Goal: Task Accomplishment & Management: Manage account settings

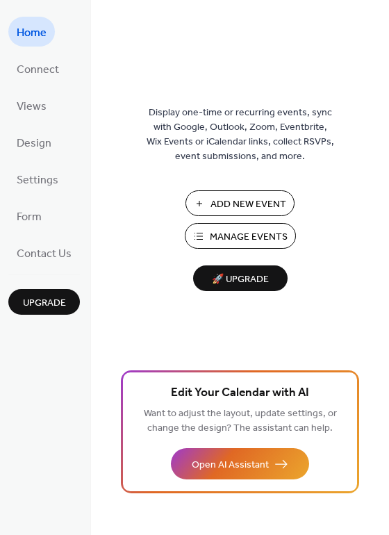
click at [215, 230] on span "Manage Events" at bounding box center [249, 237] width 78 height 15
click at [264, 233] on span "Manage Events" at bounding box center [249, 237] width 78 height 15
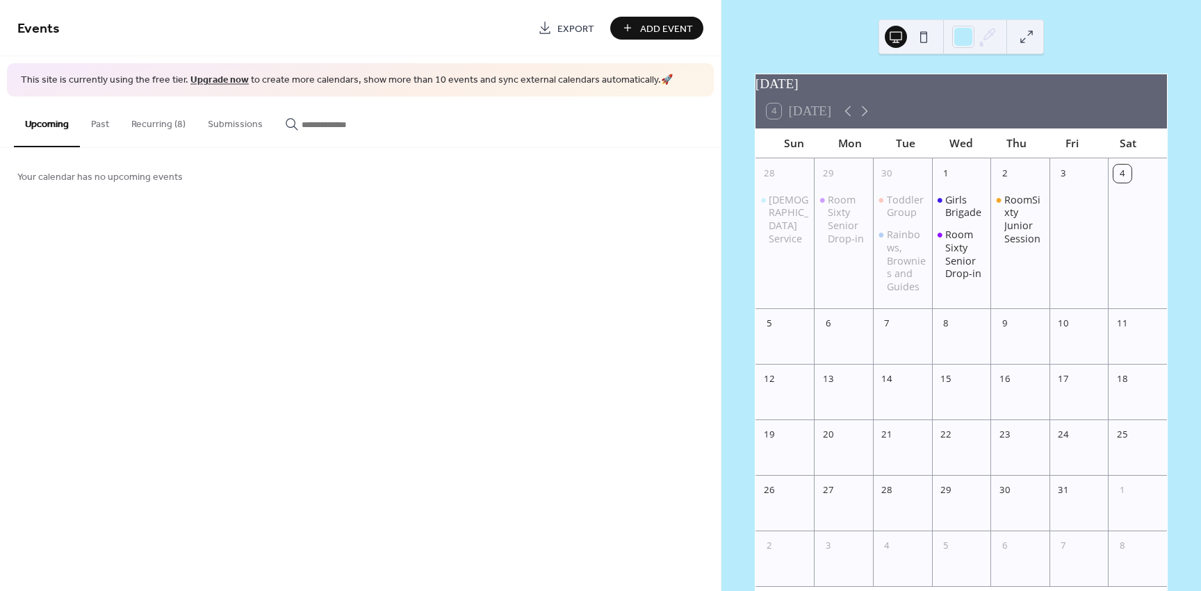
click at [179, 124] on button "Recurring (8)" at bounding box center [158, 121] width 76 height 49
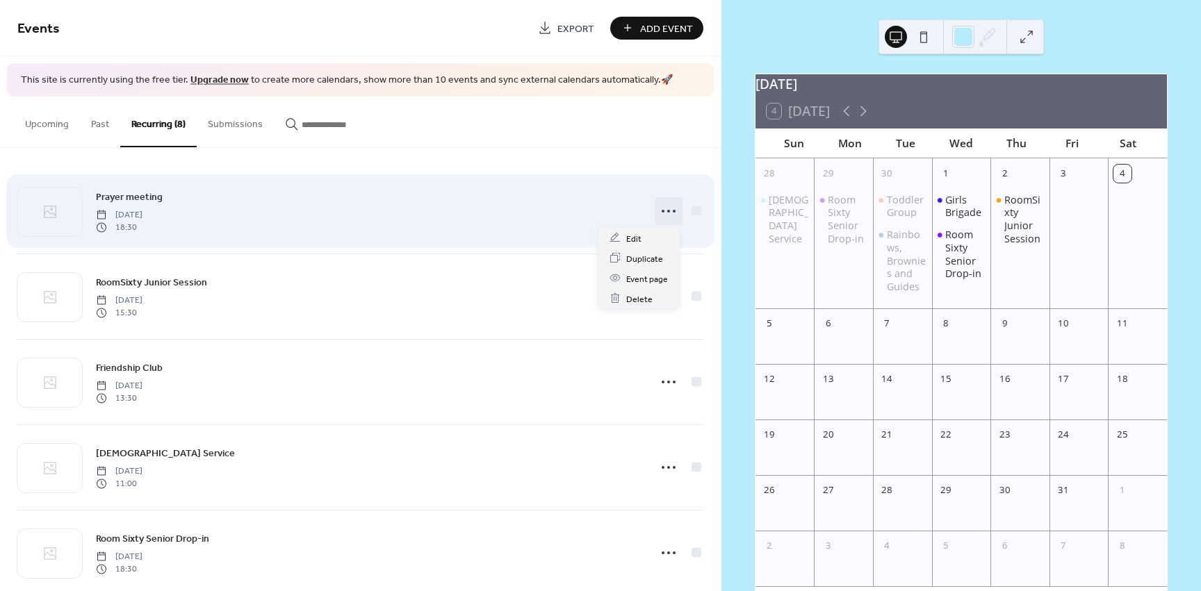
click at [662, 211] on circle at bounding box center [663, 211] width 3 height 3
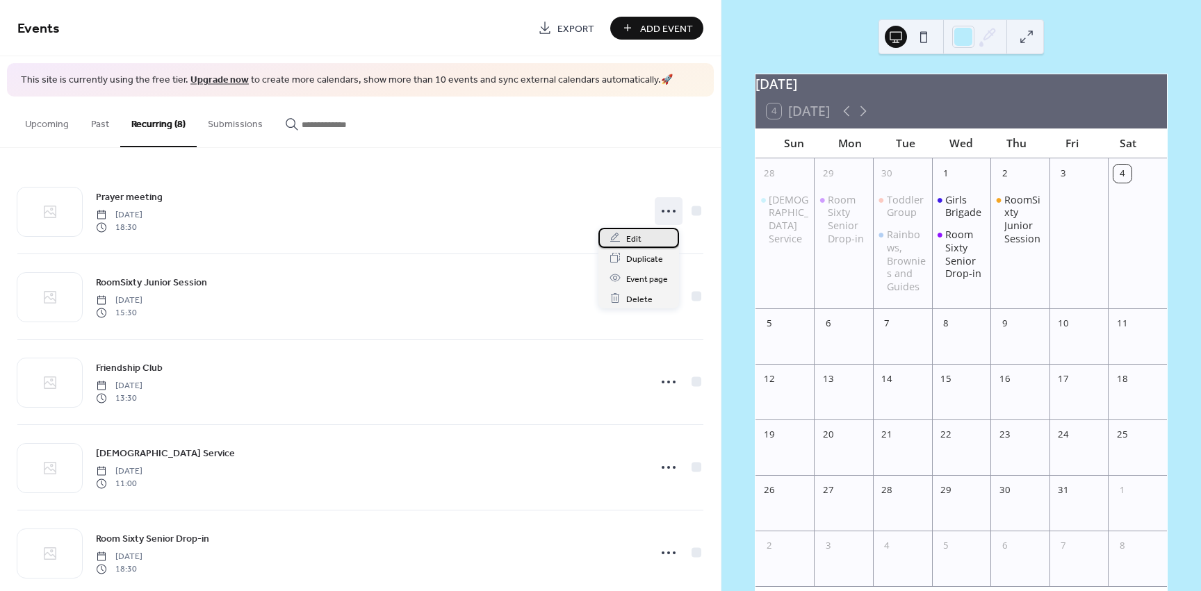
click at [652, 236] on div "Edit" at bounding box center [638, 238] width 81 height 20
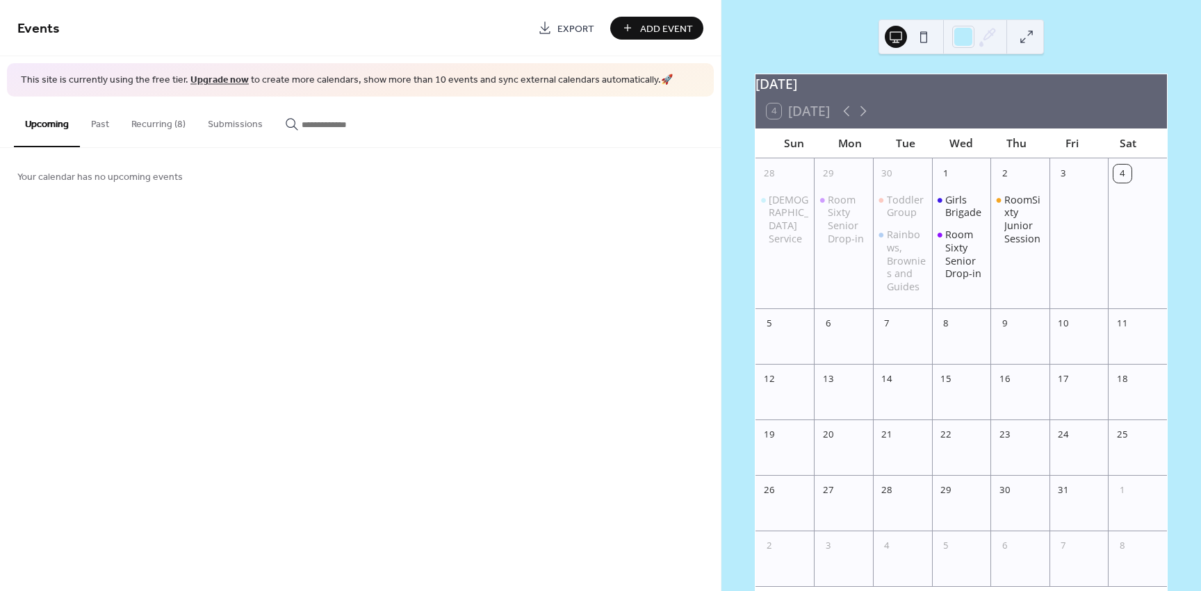
click at [148, 131] on button "Recurring (8)" at bounding box center [158, 121] width 76 height 49
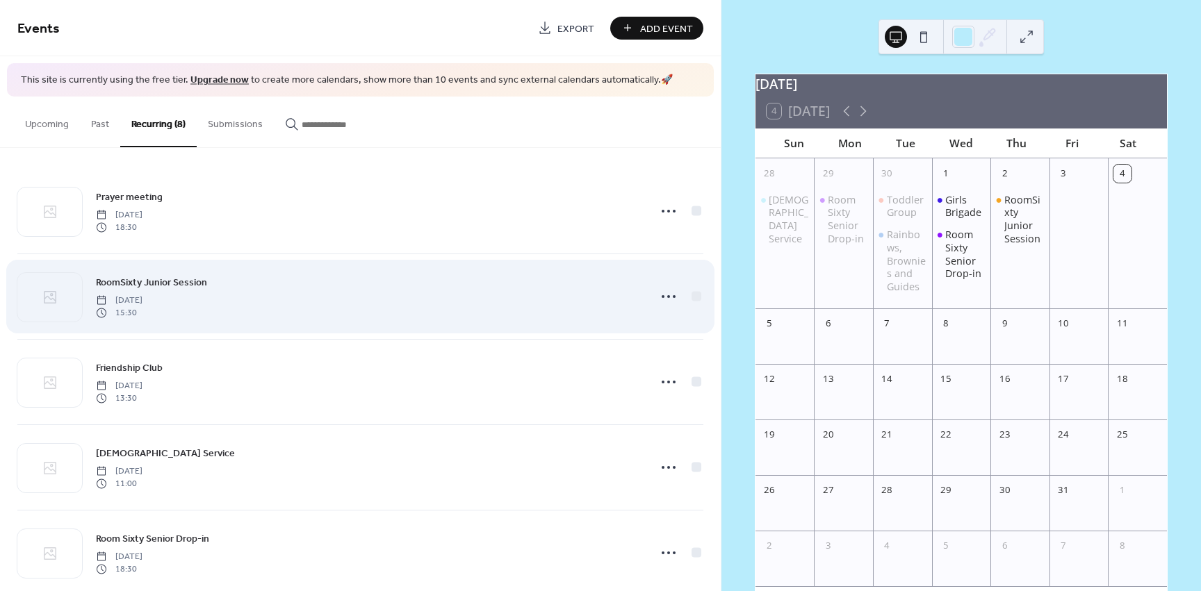
click at [146, 284] on span "RoomSixty Junior Session" at bounding box center [151, 282] width 111 height 15
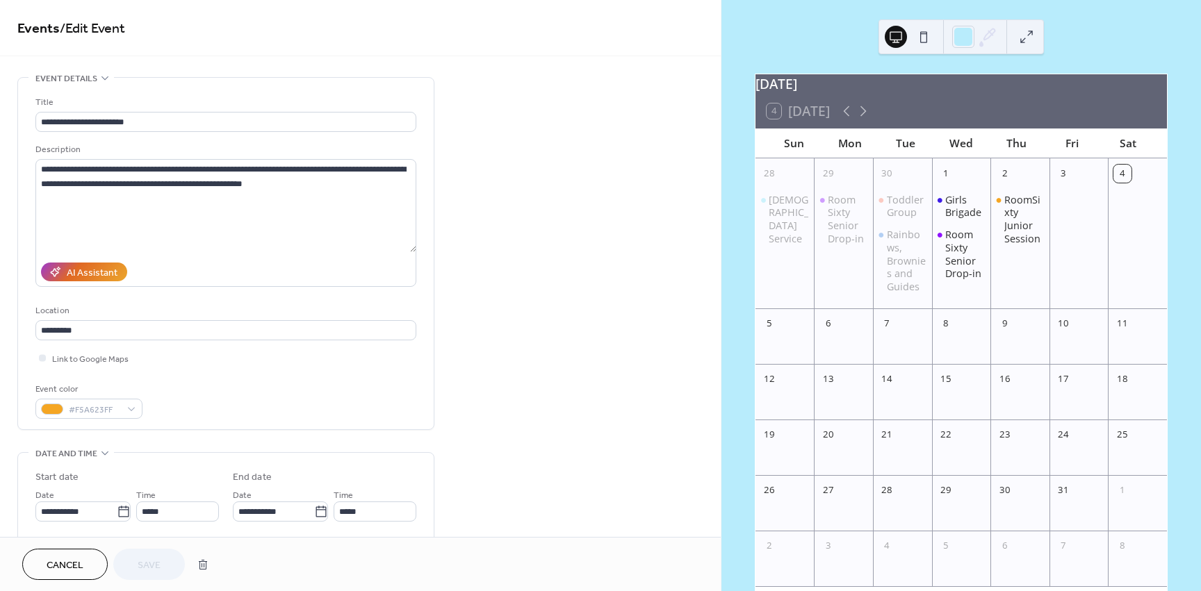
click at [56, 576] on button "Cancel" at bounding box center [64, 564] width 85 height 31
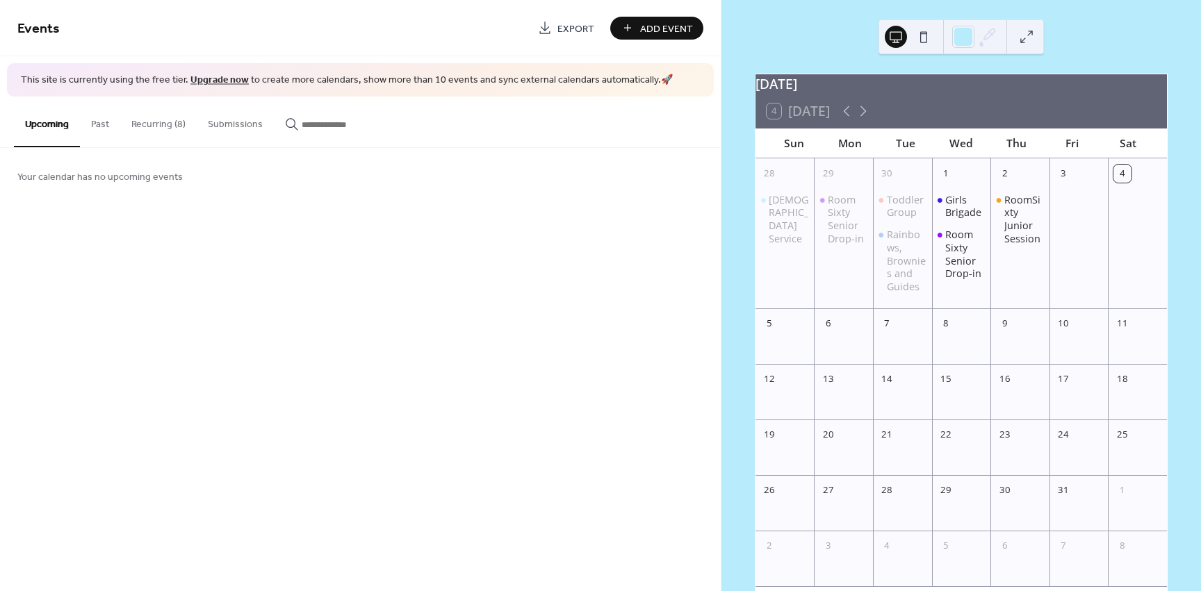
click at [163, 123] on button "Recurring (8)" at bounding box center [158, 121] width 76 height 49
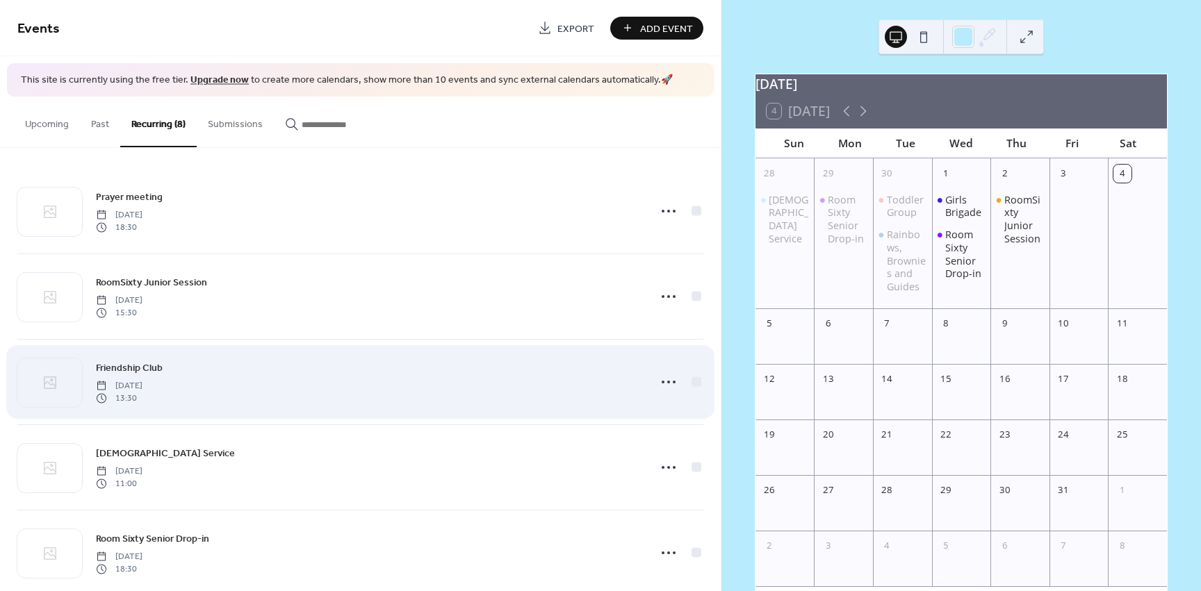
click at [135, 368] on span "Friendship Club" at bounding box center [129, 368] width 67 height 15
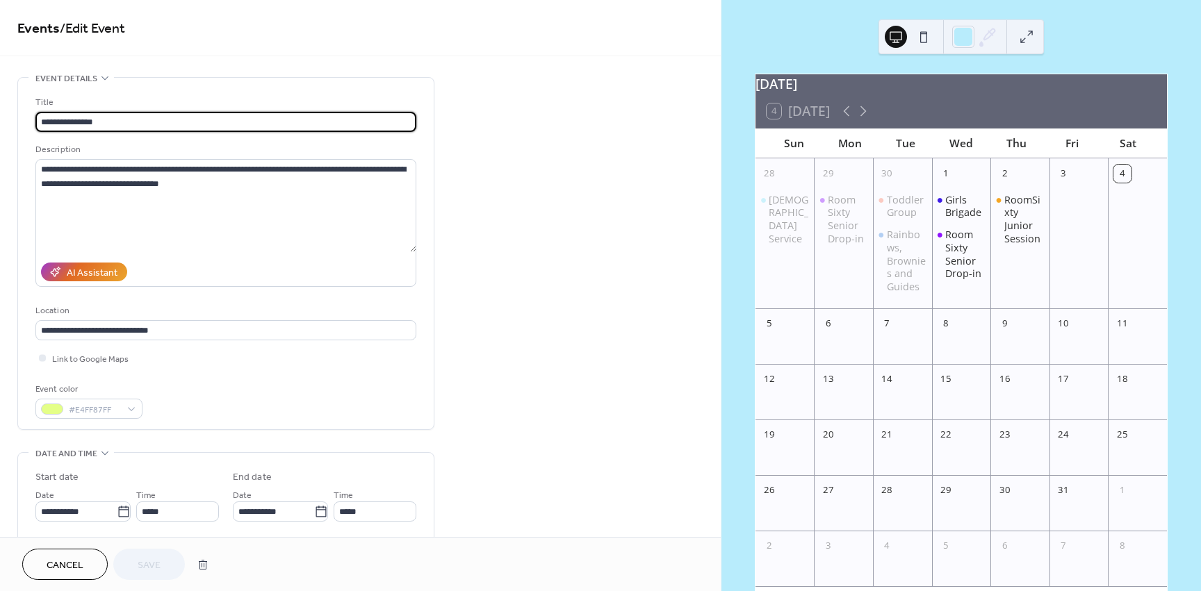
click at [74, 562] on span "Cancel" at bounding box center [65, 566] width 37 height 15
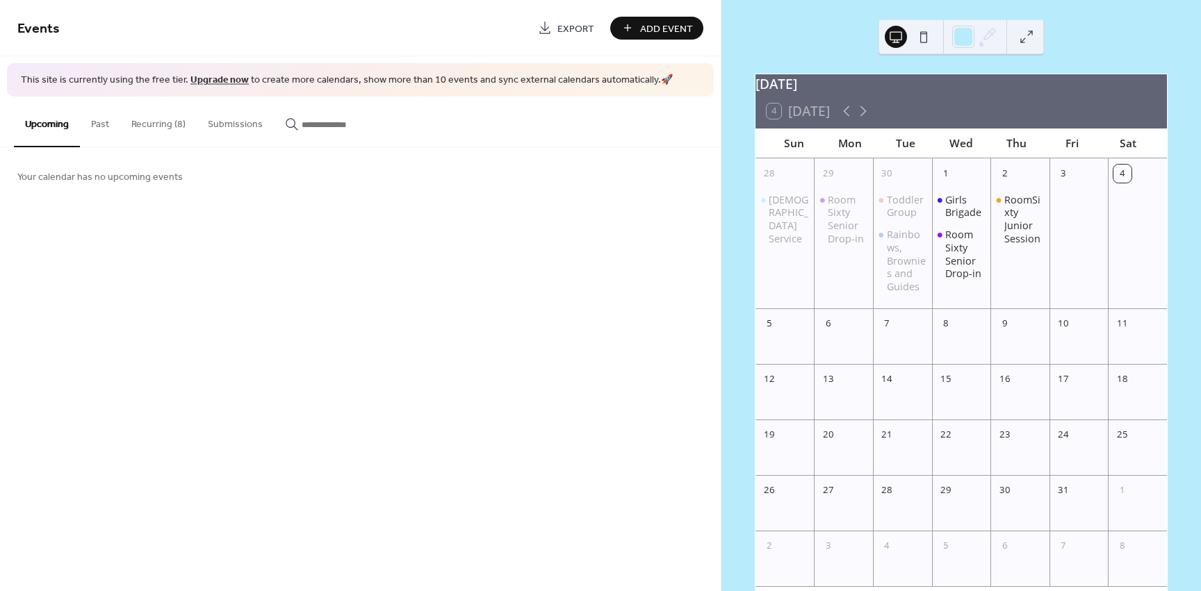
click at [177, 130] on button "Recurring (8)" at bounding box center [158, 121] width 76 height 49
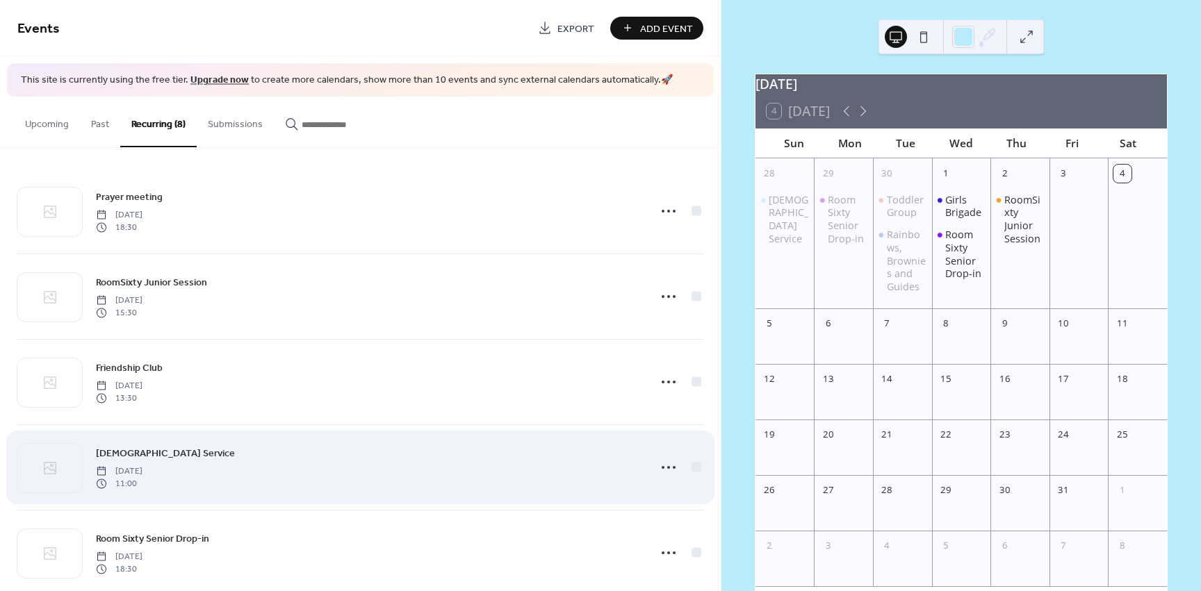
click at [121, 479] on span "11:00" at bounding box center [119, 484] width 47 height 13
click at [145, 452] on span "Church Service" at bounding box center [165, 453] width 139 height 15
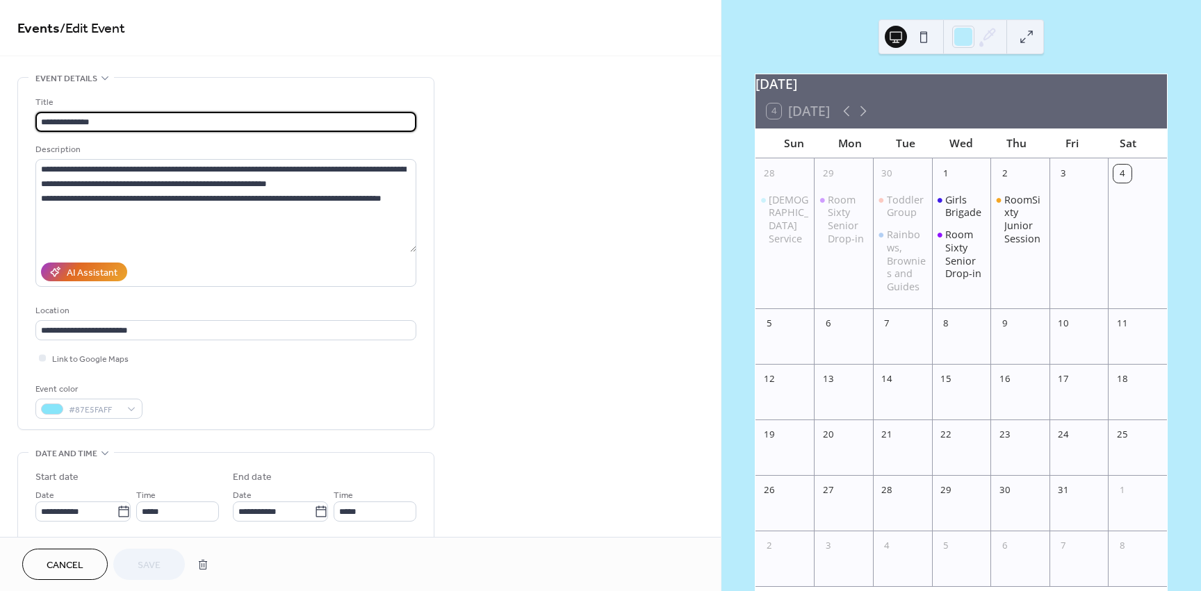
click at [60, 572] on span "Cancel" at bounding box center [65, 566] width 37 height 15
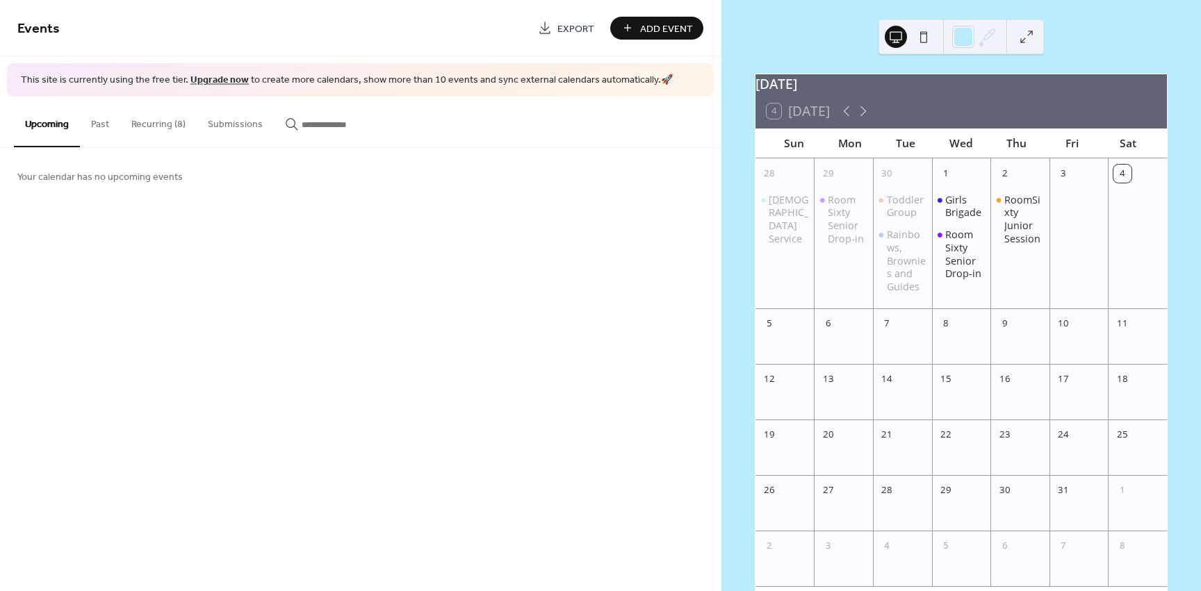
click at [156, 132] on button "Recurring (8)" at bounding box center [158, 121] width 76 height 49
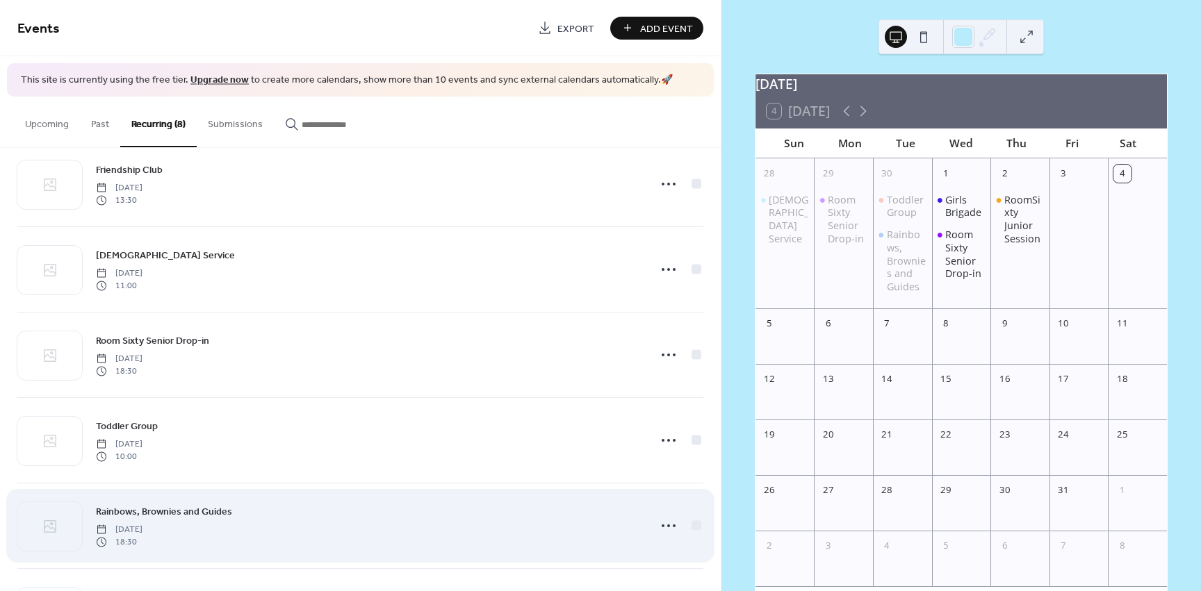
scroll to position [209, 0]
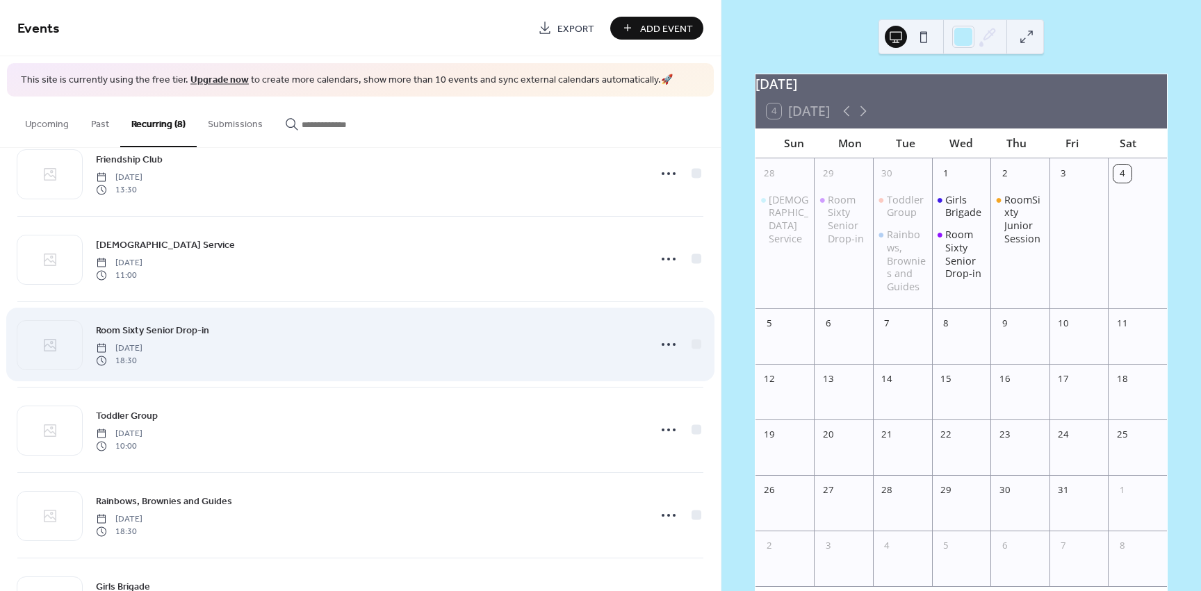
click at [142, 344] on span "Monday, September 29, 2025" at bounding box center [119, 348] width 47 height 13
click at [145, 330] on span "Room Sixty Senior Drop-in" at bounding box center [152, 330] width 113 height 15
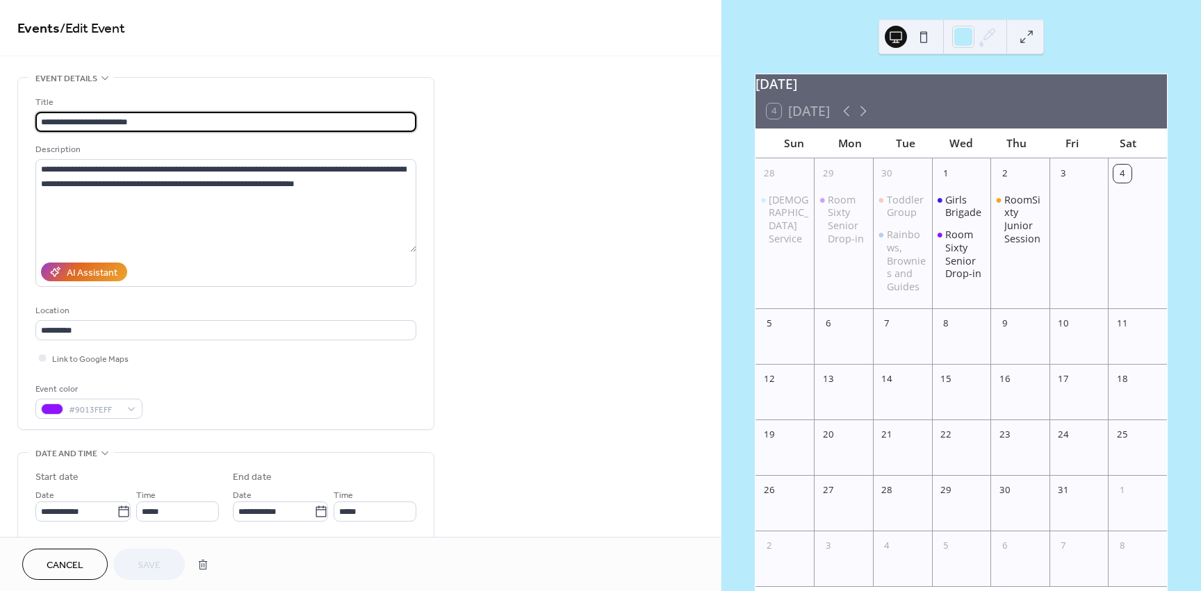
click at [94, 550] on button "Cancel" at bounding box center [64, 564] width 85 height 31
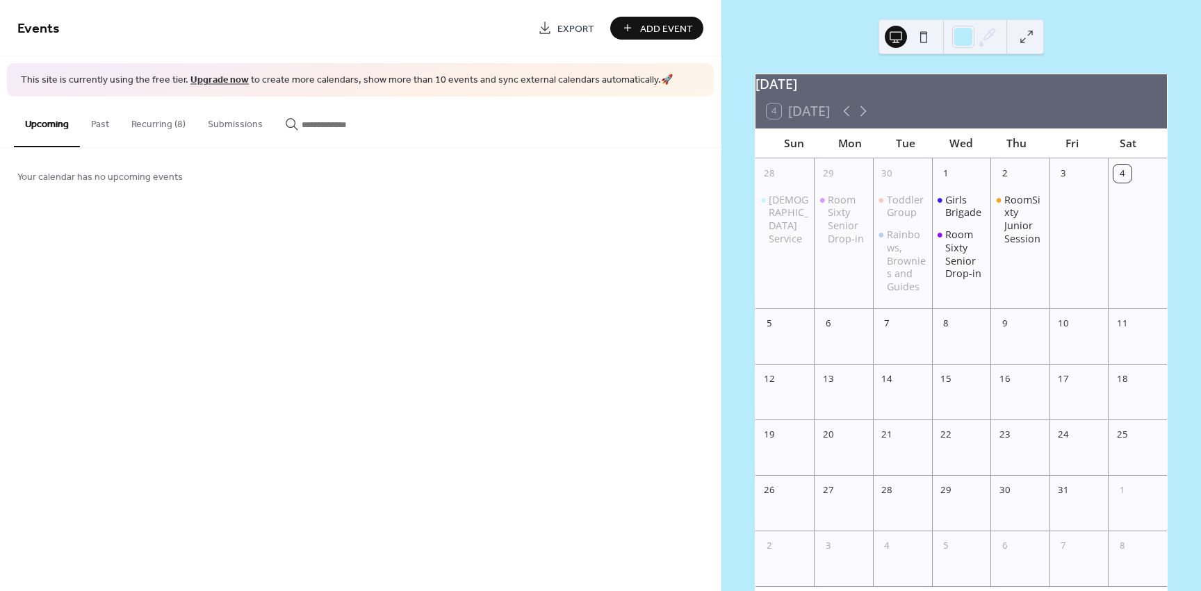
click at [162, 126] on button "Recurring (8)" at bounding box center [158, 121] width 76 height 49
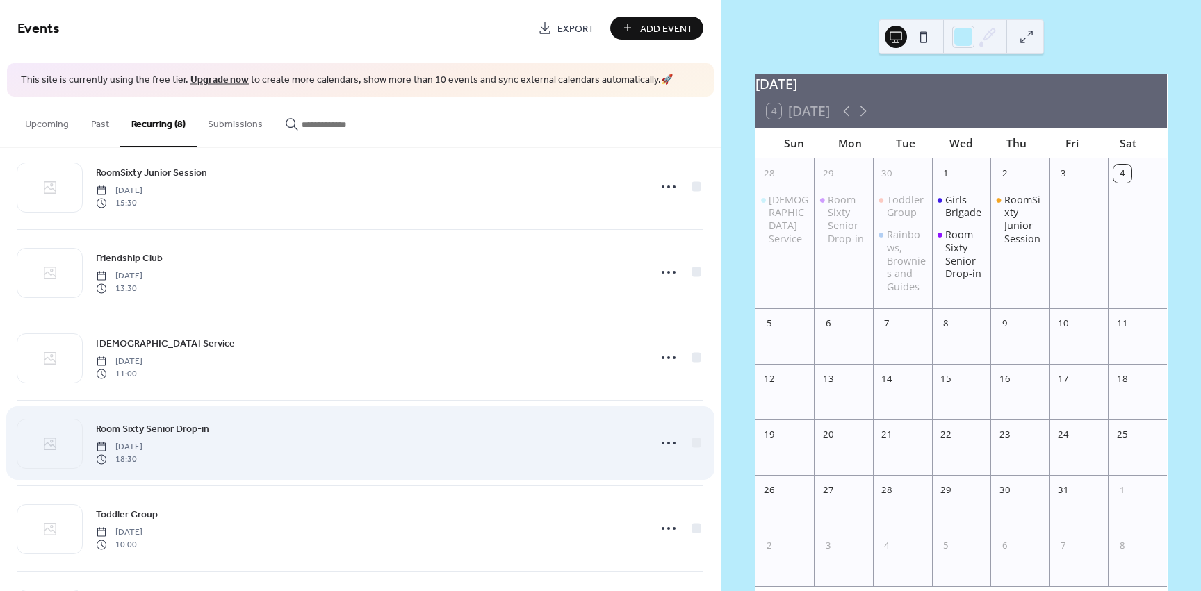
scroll to position [209, 0]
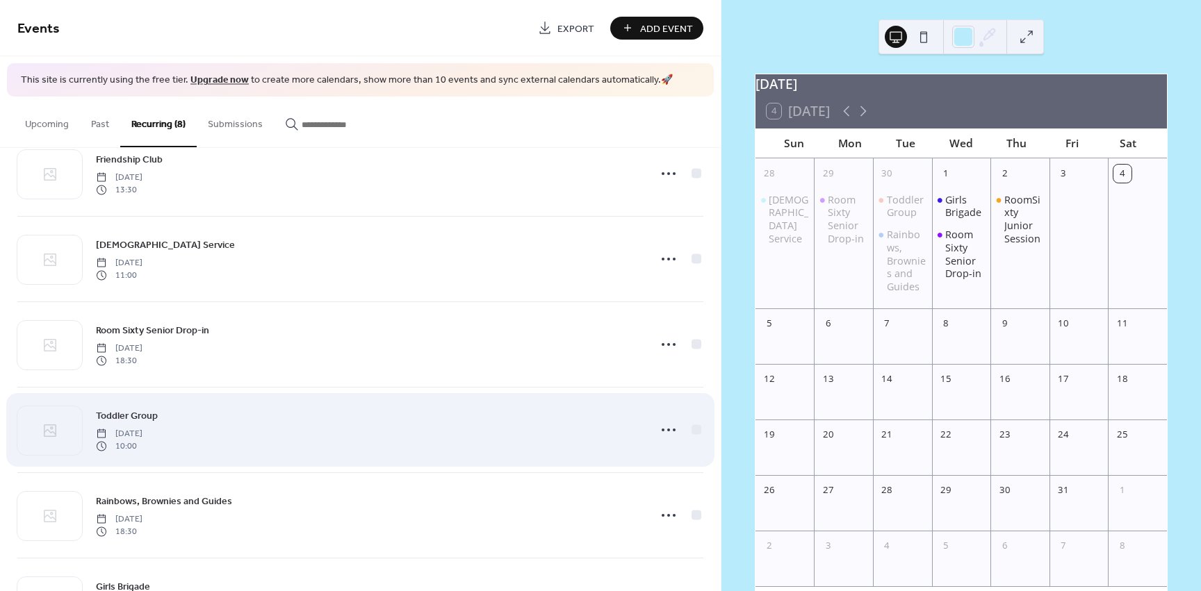
click at [153, 420] on span "Toddler Group" at bounding box center [127, 416] width 62 height 15
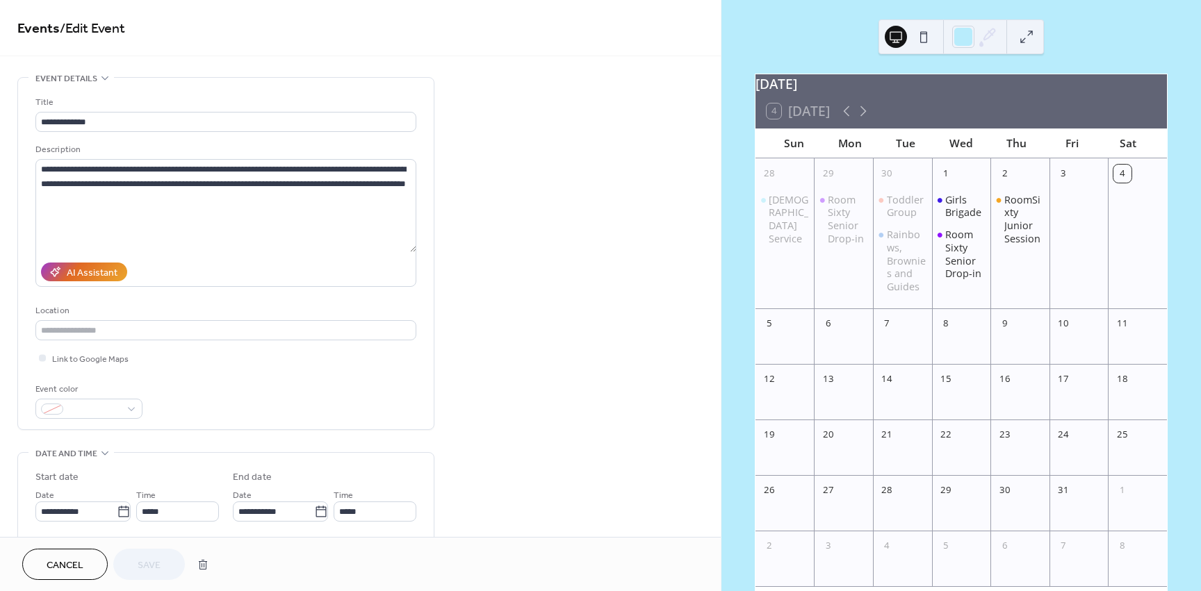
click at [94, 564] on button "Cancel" at bounding box center [64, 564] width 85 height 31
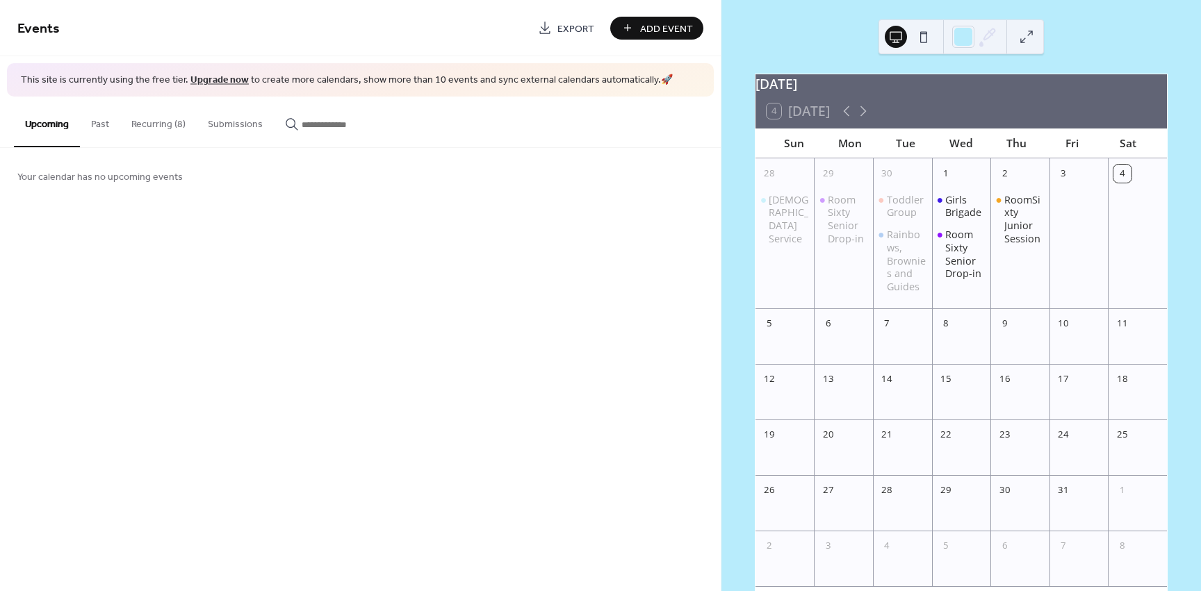
click at [147, 117] on button "Recurring (8)" at bounding box center [158, 121] width 76 height 49
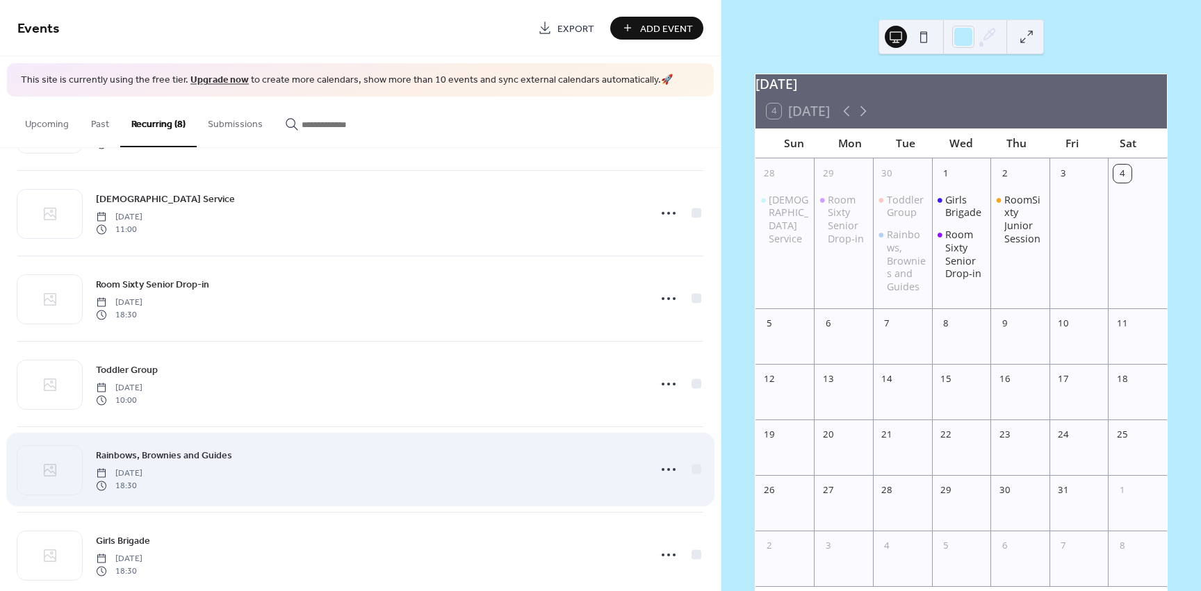
scroll to position [281, 0]
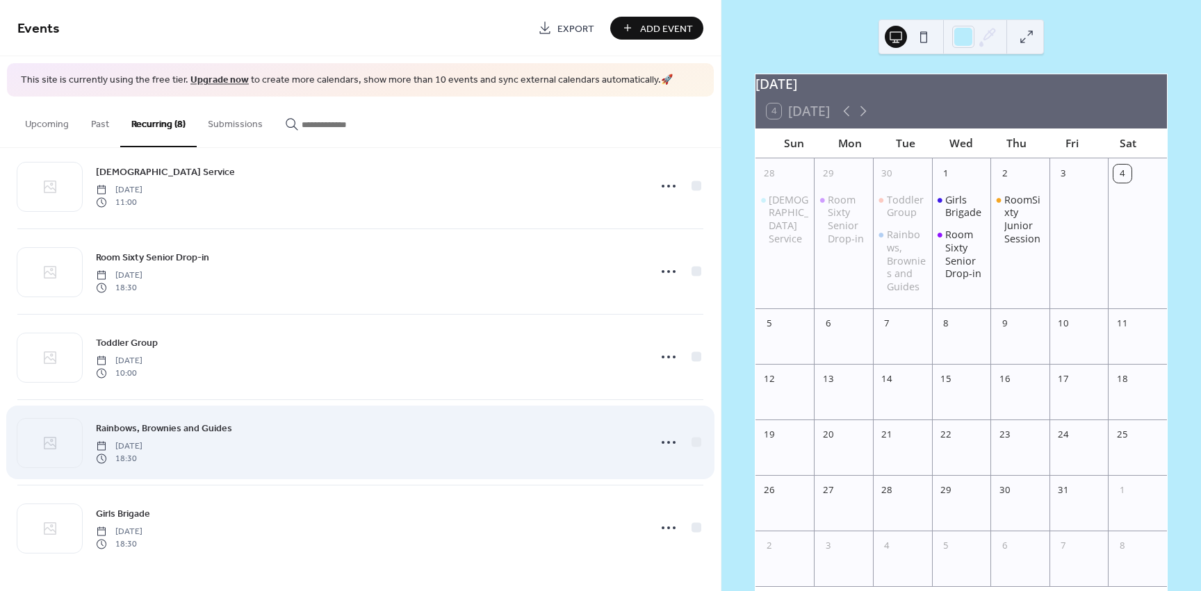
click at [185, 436] on div "Rainbows, Brownies and Guides Tuesday, September 30, 2025 18:30" at bounding box center [368, 442] width 544 height 44
click at [181, 431] on span "Rainbows, Brownies and Guides" at bounding box center [164, 428] width 136 height 15
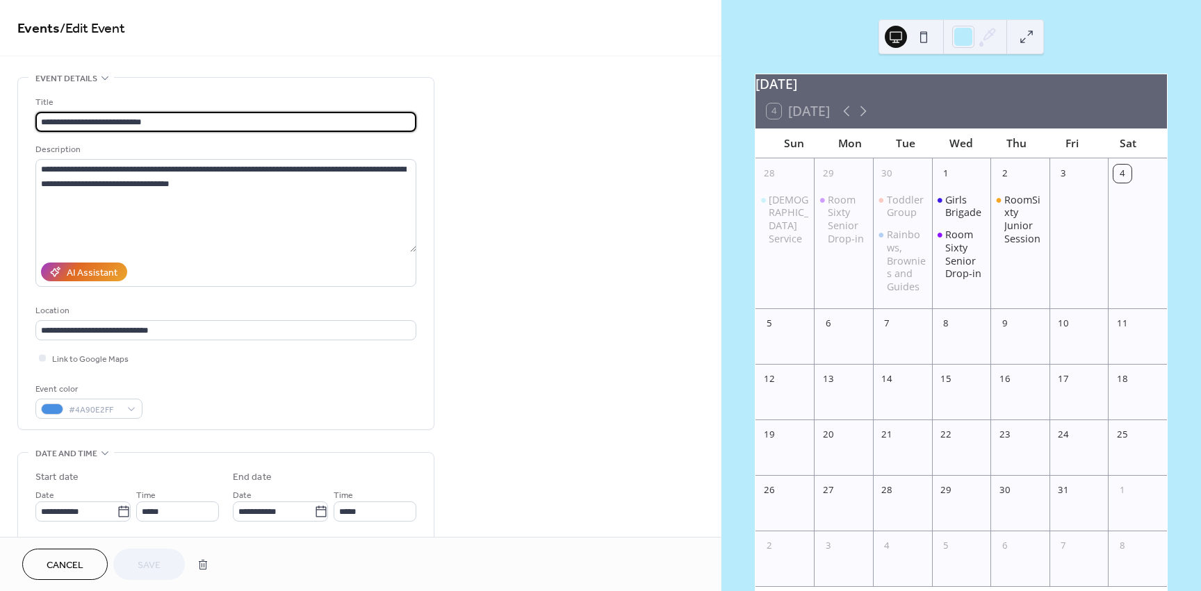
click at [88, 569] on button "Cancel" at bounding box center [64, 564] width 85 height 31
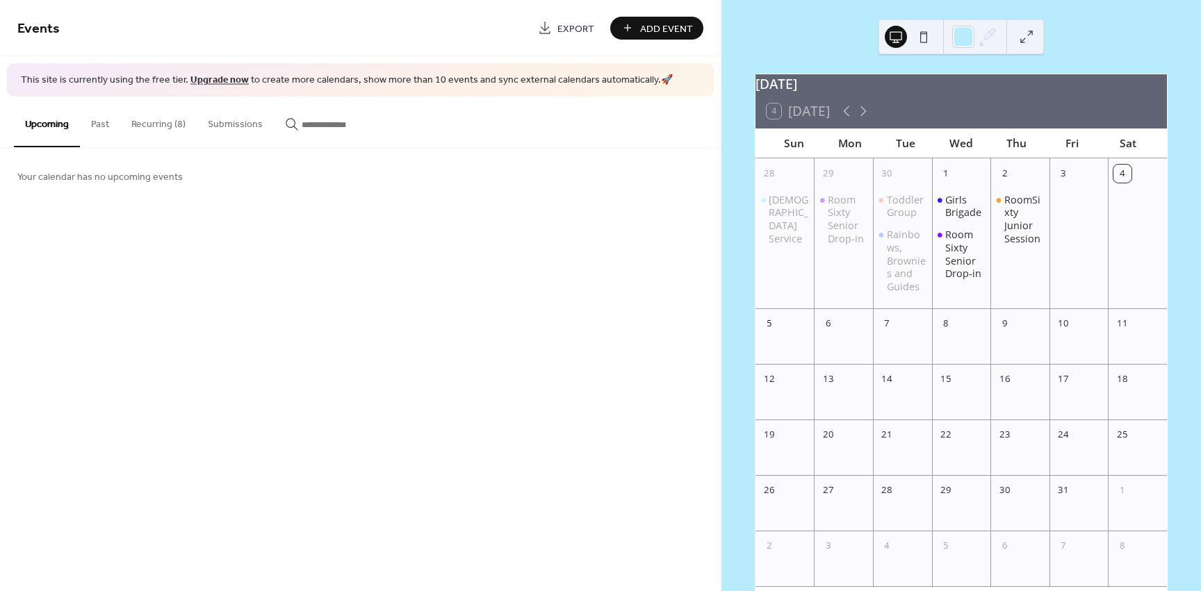
click at [141, 129] on button "Recurring (8)" at bounding box center [158, 121] width 76 height 49
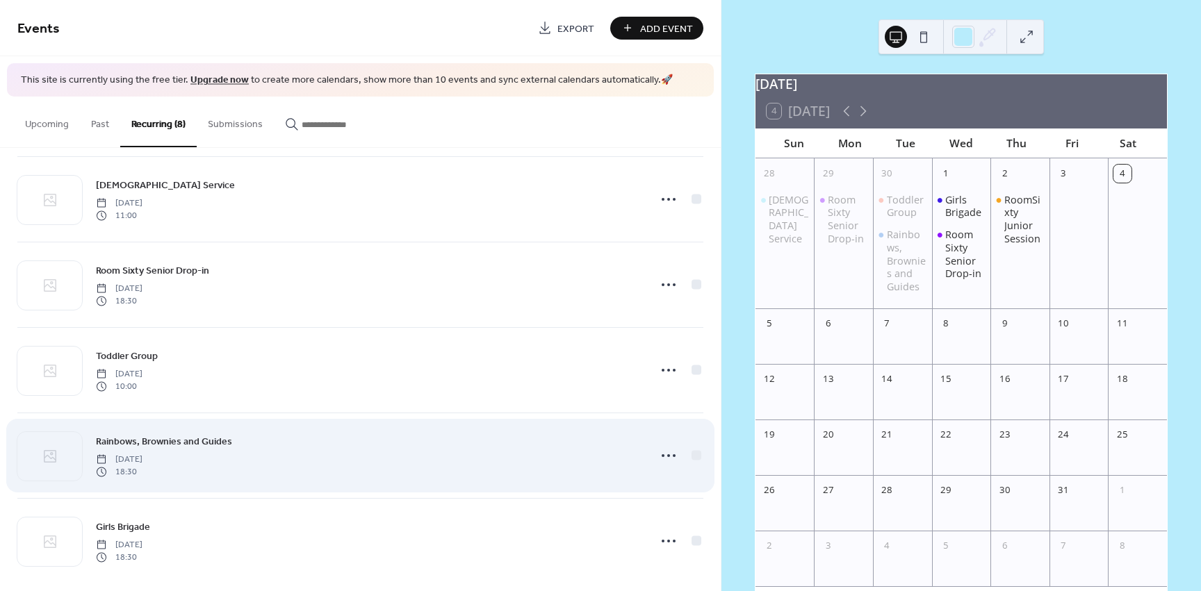
scroll to position [281, 0]
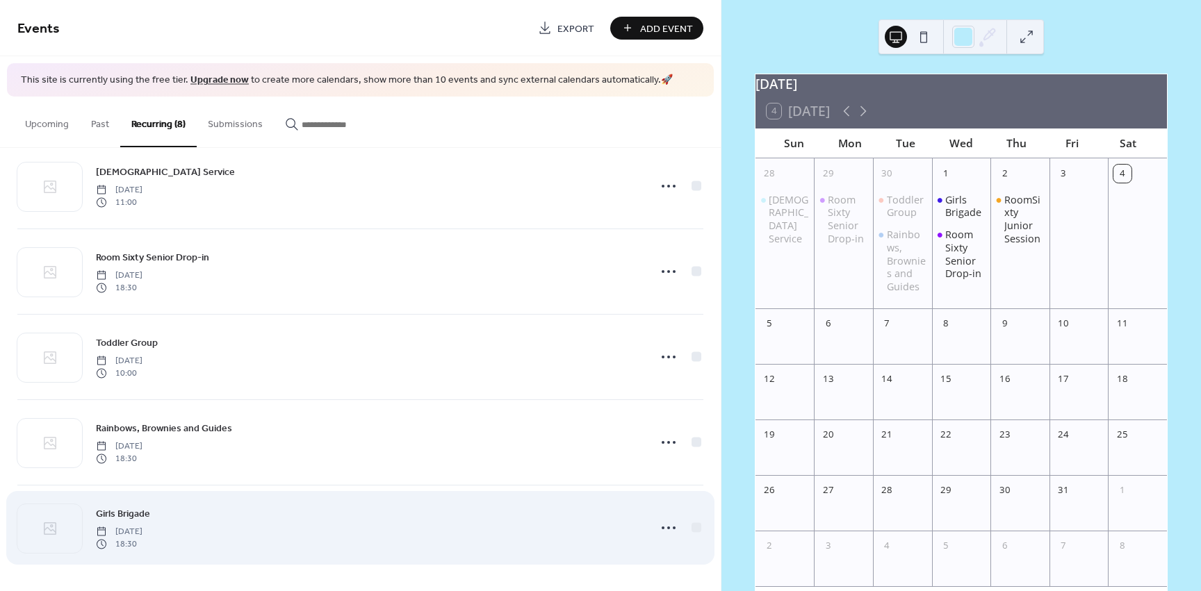
click at [118, 508] on span "Girls Brigade" at bounding box center [123, 514] width 54 height 15
